Goal: Communication & Community: Answer question/provide support

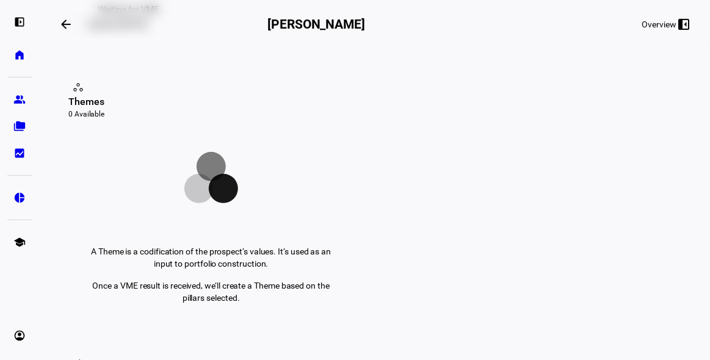
scroll to position [111, 0]
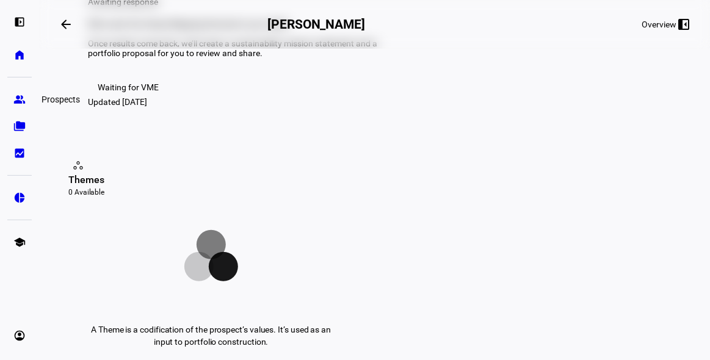
click at [17, 97] on eth-mat-symbol "group" at bounding box center [19, 99] width 12 height 12
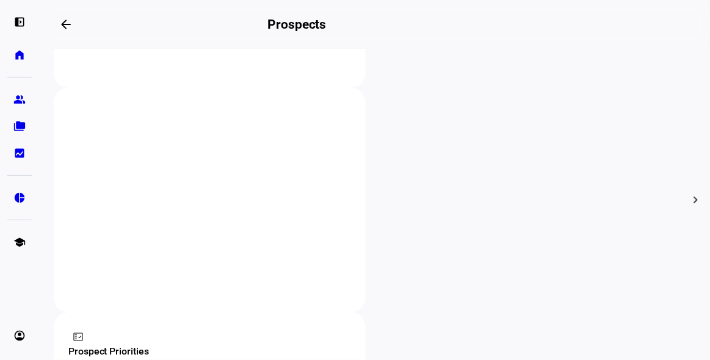
scroll to position [444, 0]
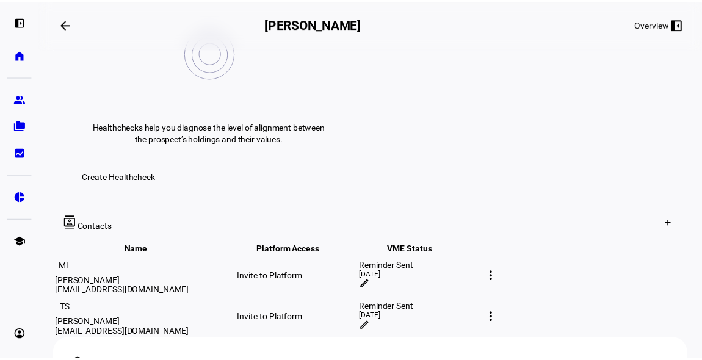
scroll to position [555, 0]
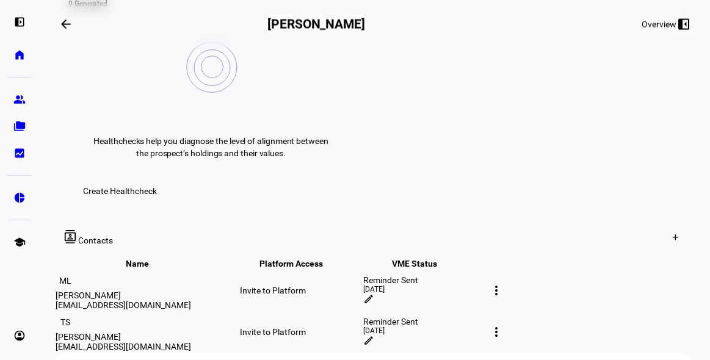
click at [374, 294] on mat-icon "edit" at bounding box center [368, 299] width 11 height 11
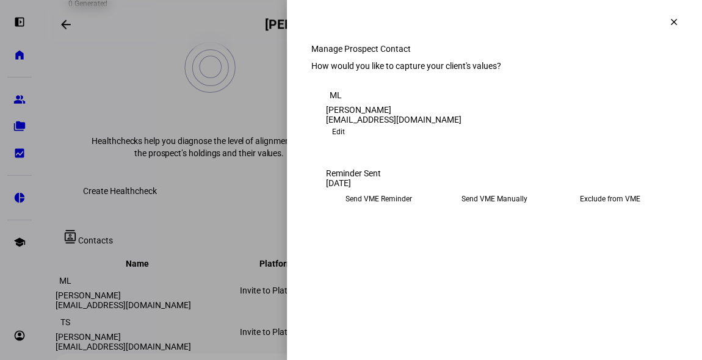
click at [479, 210] on eth-mega-radio-button "Send VME Manually" at bounding box center [494, 199] width 106 height 22
click at [368, 239] on span "Copy Link" at bounding box center [352, 230] width 32 height 20
